Goal: Task Accomplishment & Management: Manage account settings

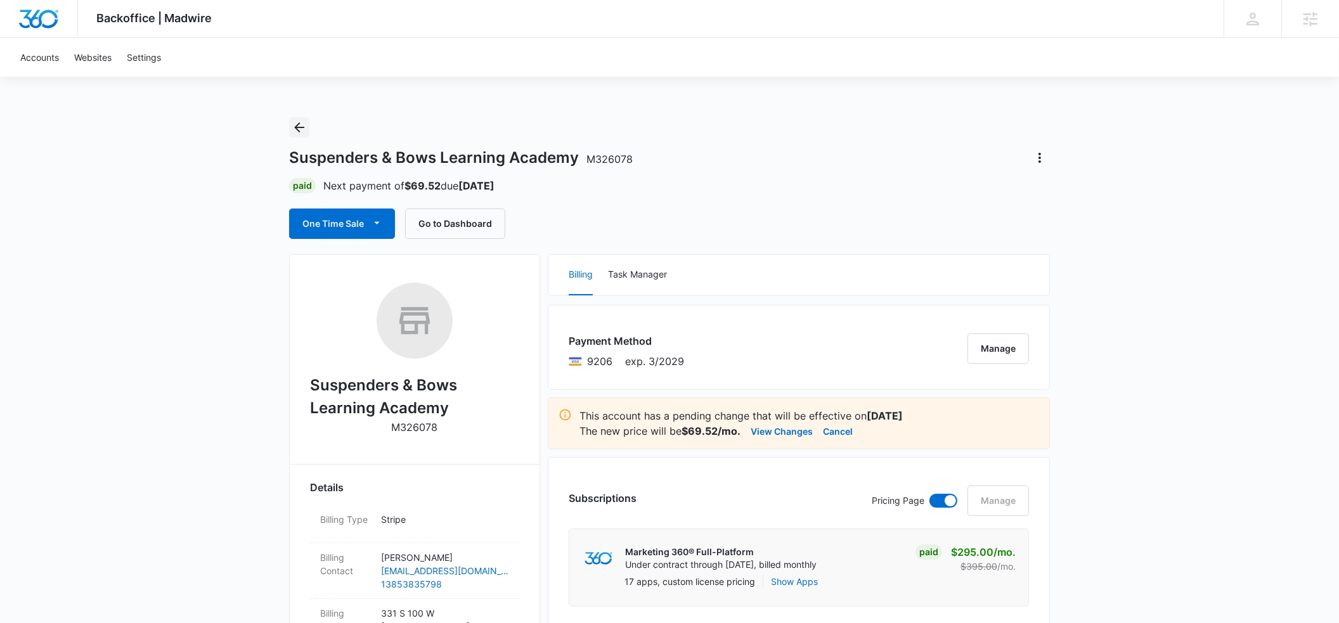
click at [299, 133] on icon "Back" at bounding box center [299, 127] width 15 height 15
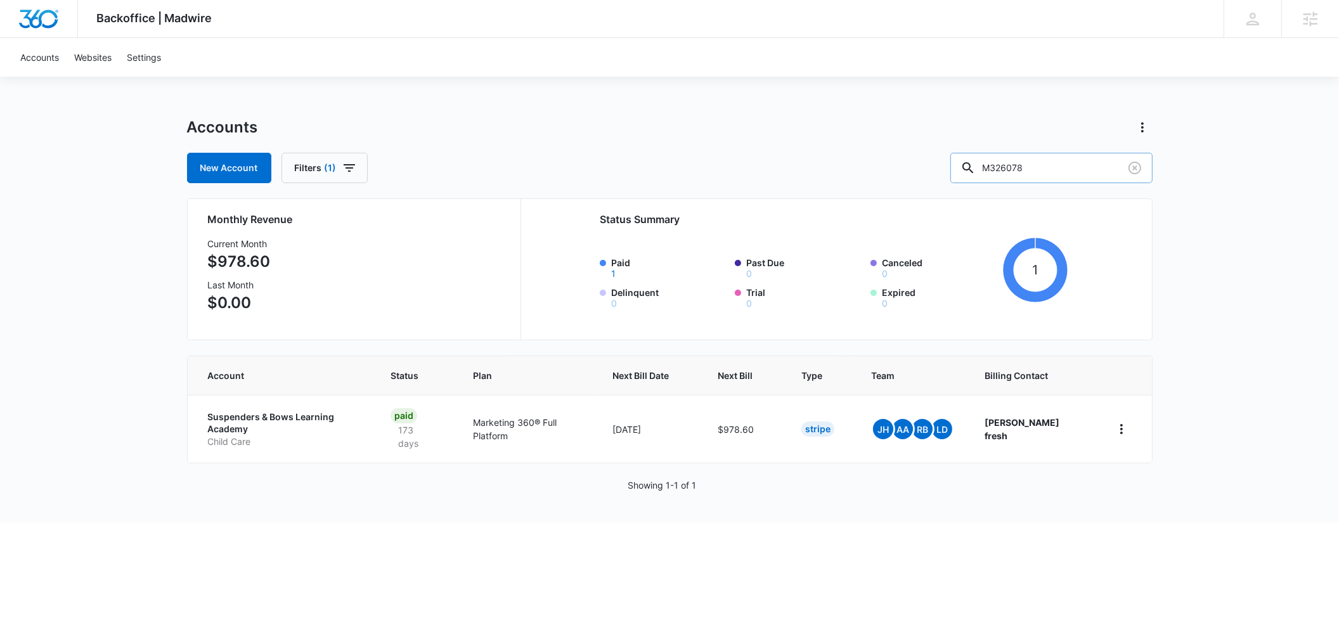
drag, startPoint x: 1072, startPoint y: 166, endPoint x: 1011, endPoint y: 167, distance: 60.2
click at [1011, 167] on div "M326078" at bounding box center [1051, 168] width 202 height 30
type input "[PERSON_NAME] fam"
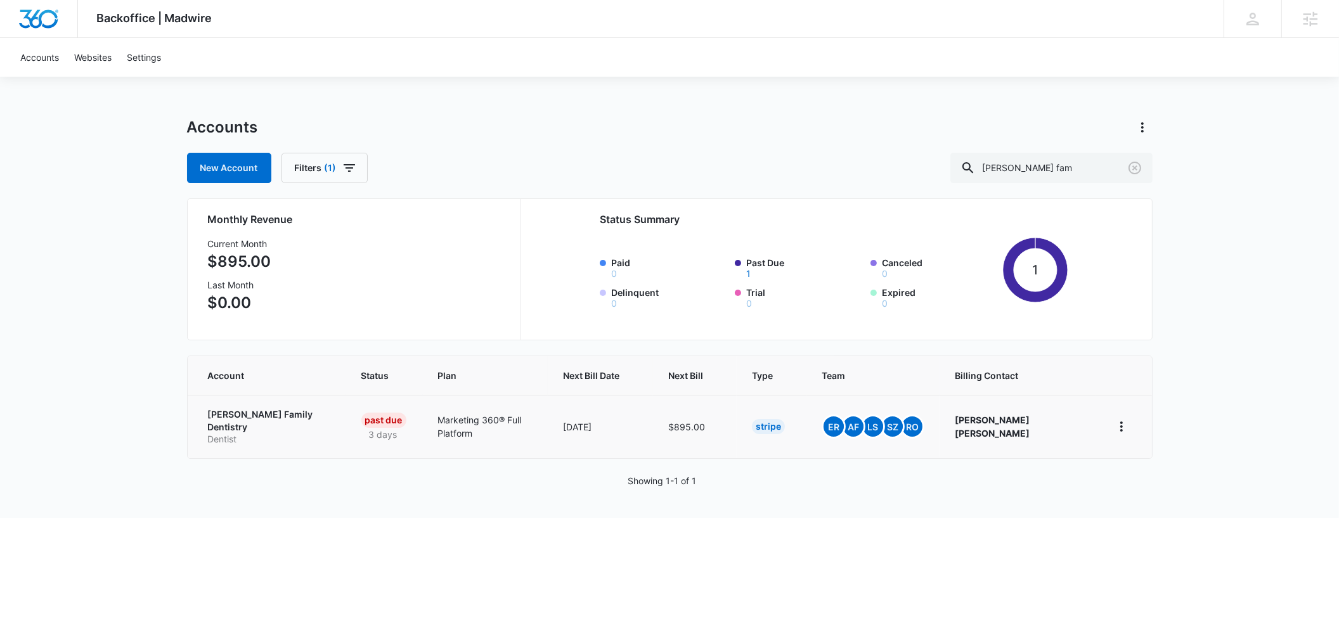
click at [226, 418] on p "[PERSON_NAME] Family Dentistry" at bounding box center [269, 420] width 123 height 25
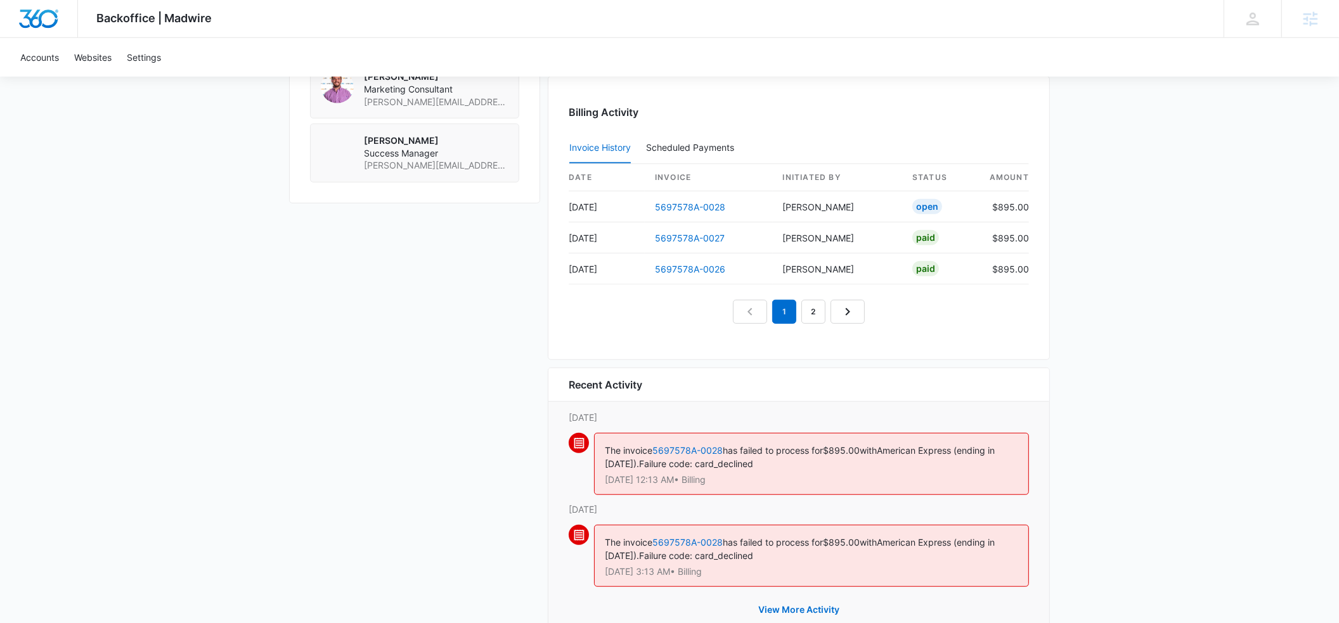
scroll to position [1188, 0]
click at [671, 202] on link "5697578A-0028" at bounding box center [690, 205] width 70 height 11
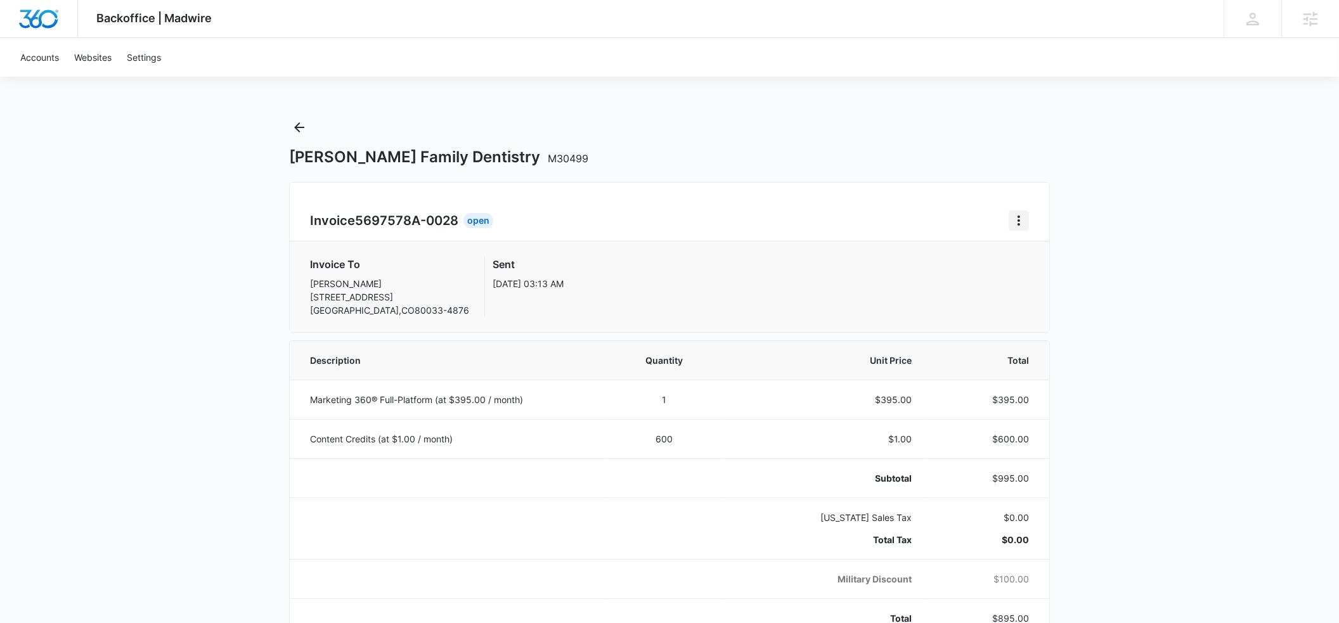
click at [1015, 223] on icon "Home" at bounding box center [1018, 220] width 15 height 15
click at [1032, 275] on div "Retry Payment" at bounding box center [1062, 275] width 74 height 9
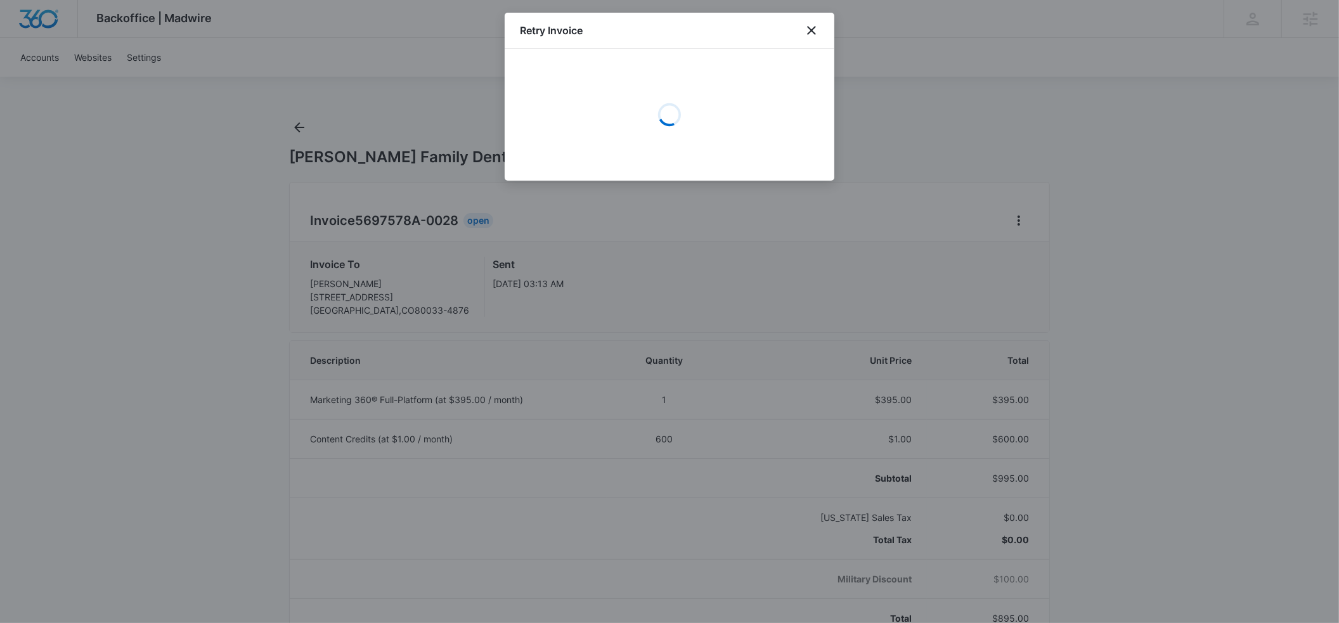
select select "pm_1Mqfz6A4n8RTgNjUQoJ8Dw3f"
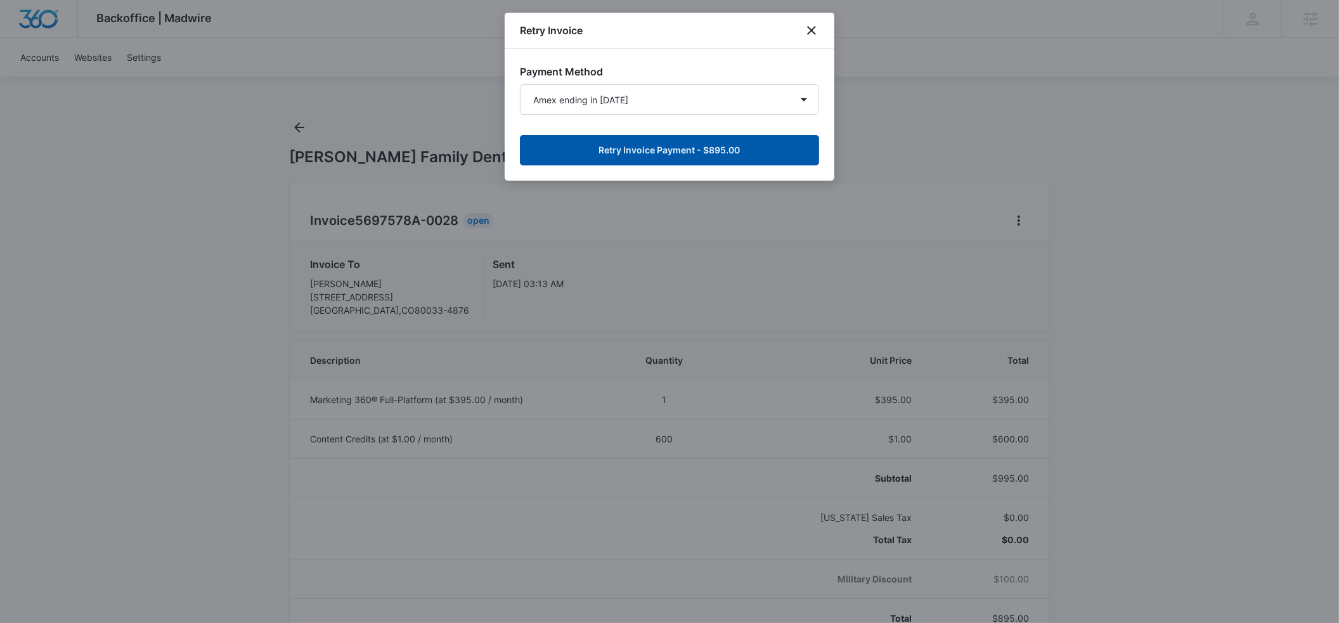
click at [630, 151] on button "Retry Invoice Payment - $895.00" at bounding box center [669, 150] width 299 height 30
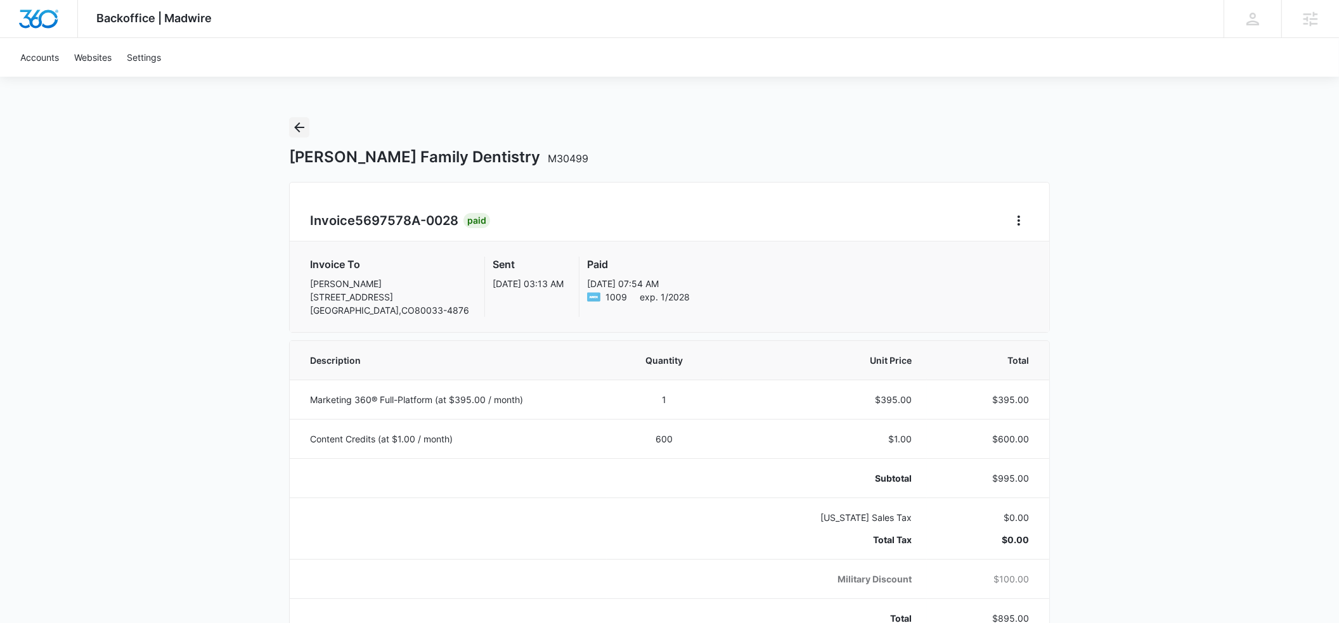
click at [297, 128] on icon "Back" at bounding box center [299, 127] width 10 height 10
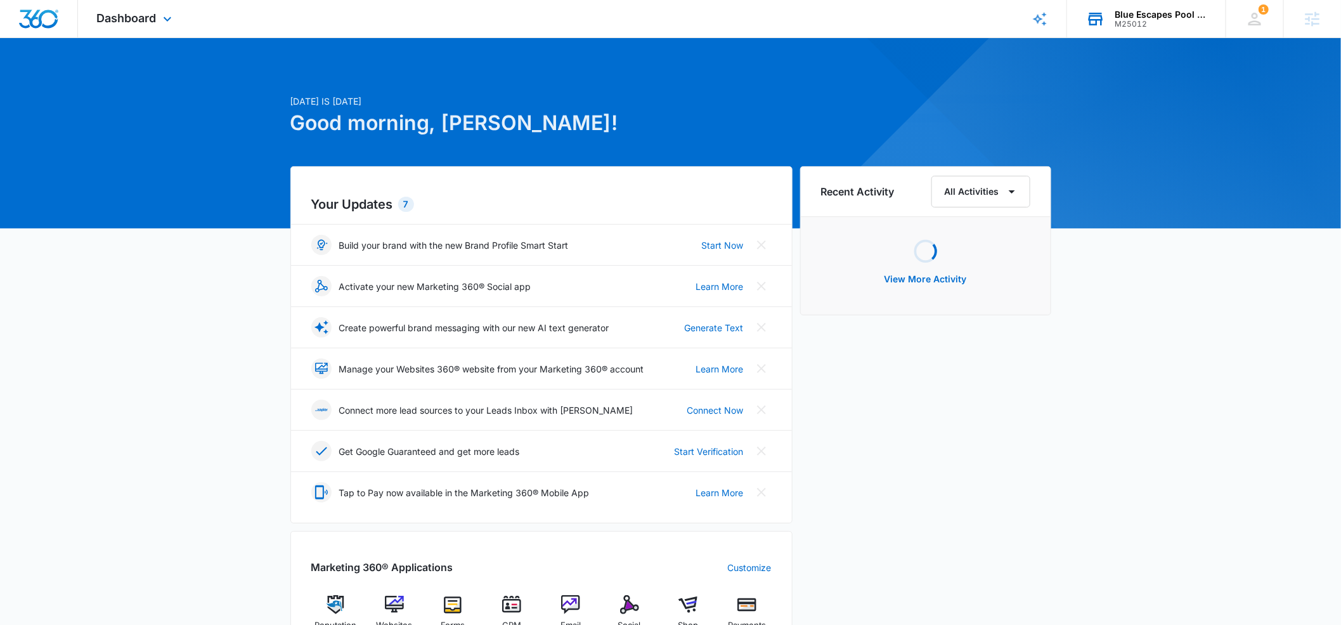
click at [1129, 21] on div "M25012" at bounding box center [1161, 24] width 93 height 9
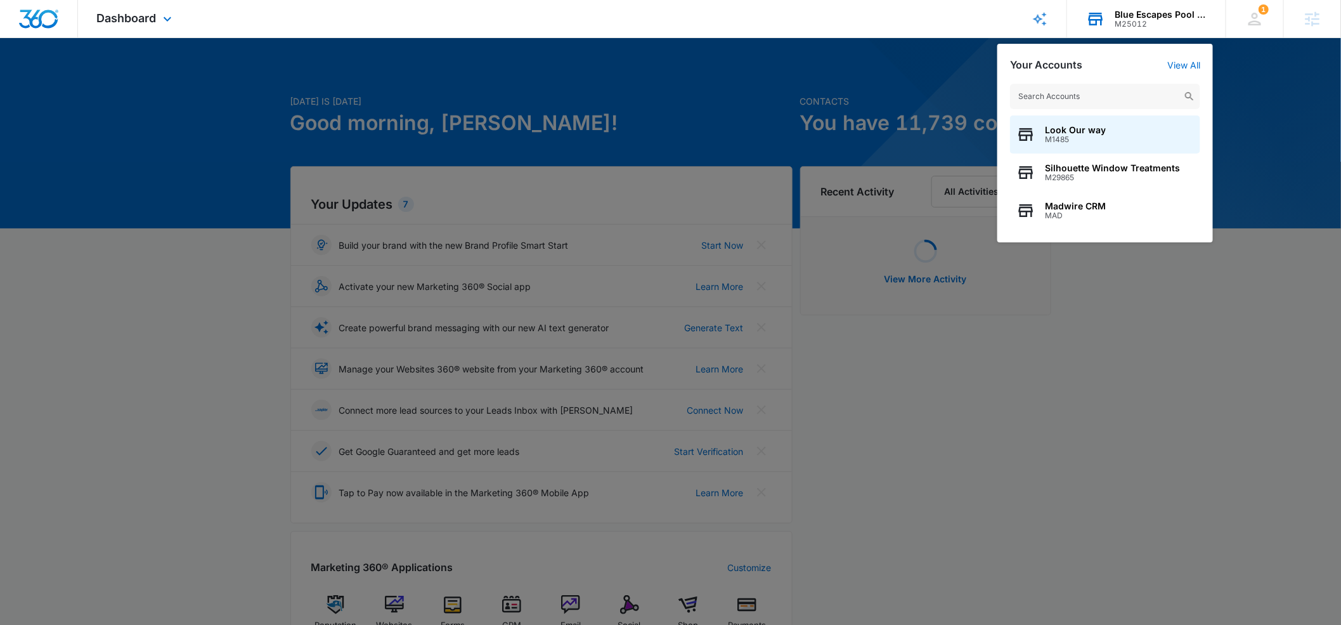
click at [1076, 96] on input "text" at bounding box center [1105, 96] width 190 height 25
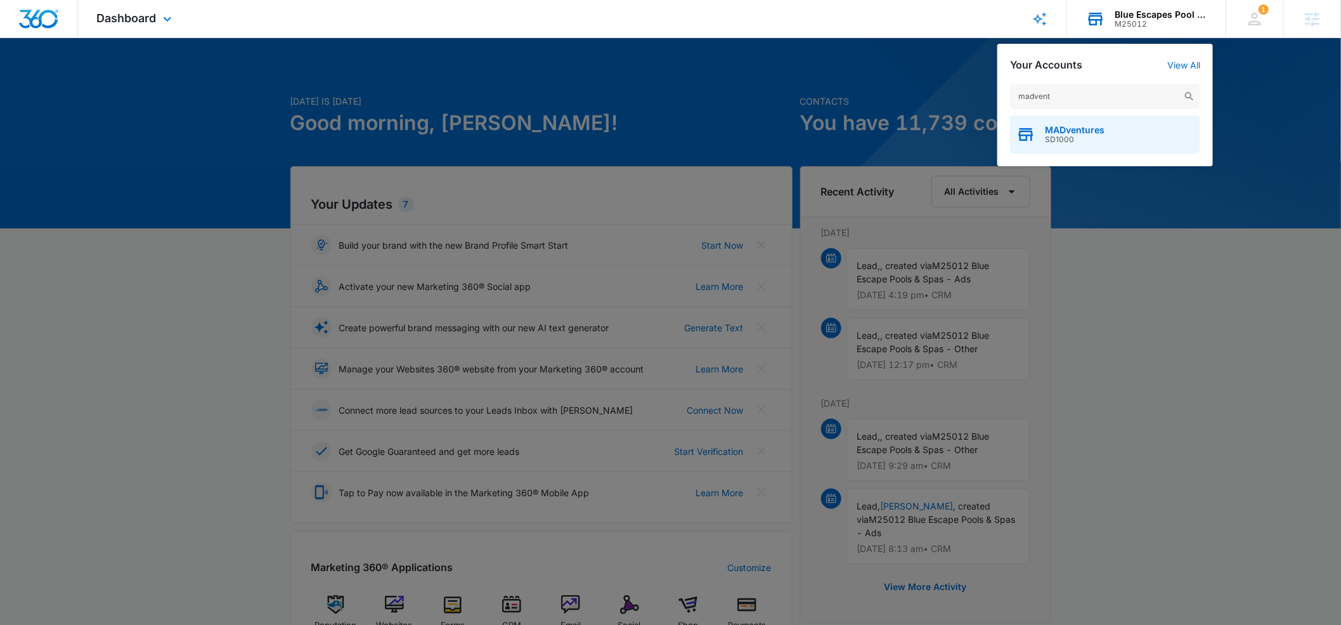
type input "madvent"
click at [1094, 132] on span "MADventures" at bounding box center [1075, 130] width 60 height 10
